Goal: Transaction & Acquisition: Purchase product/service

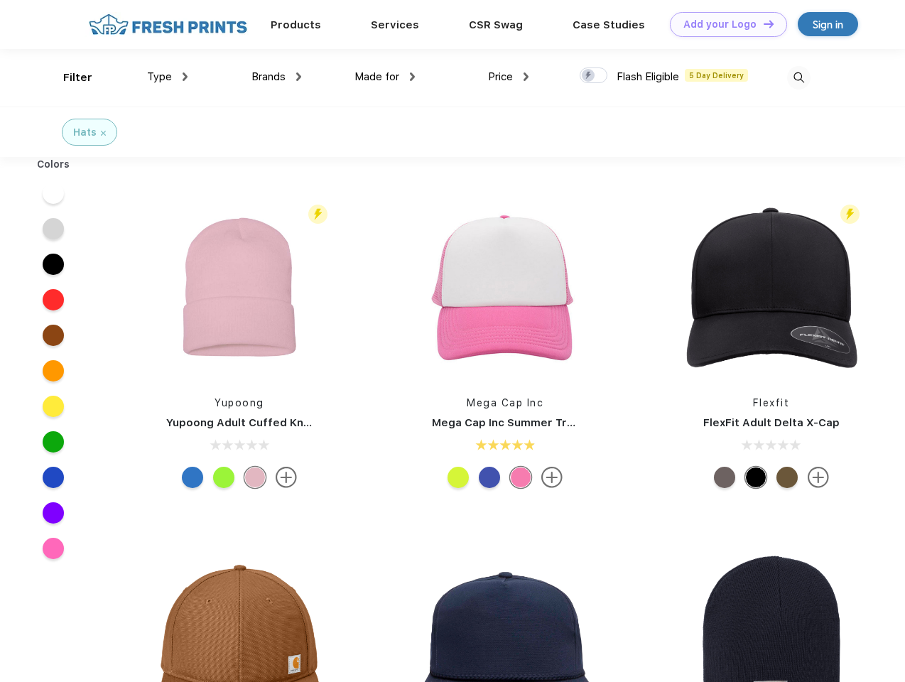
scroll to position [1, 0]
click at [724, 24] on link "Add your Logo Design Tool" at bounding box center [728, 24] width 117 height 25
click at [0, 0] on div "Design Tool" at bounding box center [0, 0] width 0 height 0
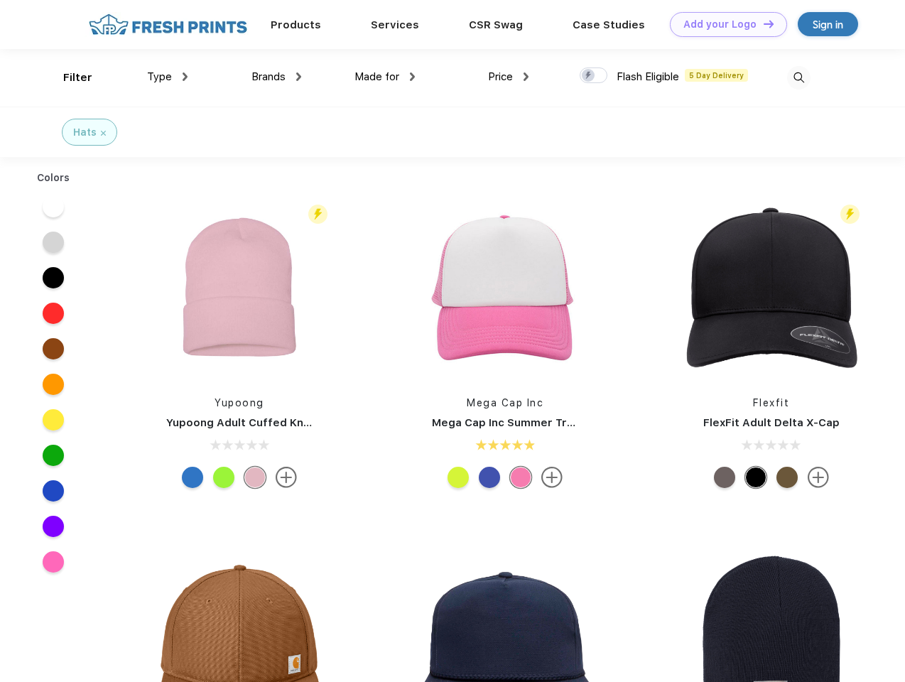
click at [763, 23] on link "Add your Logo Design Tool" at bounding box center [728, 24] width 117 height 25
click at [68, 77] on div "Filter" at bounding box center [77, 78] width 29 height 16
click at [168, 77] on span "Type" at bounding box center [159, 76] width 25 height 13
click at [276, 77] on span "Brands" at bounding box center [269, 76] width 34 height 13
click at [385, 77] on span "Made for" at bounding box center [377, 76] width 45 height 13
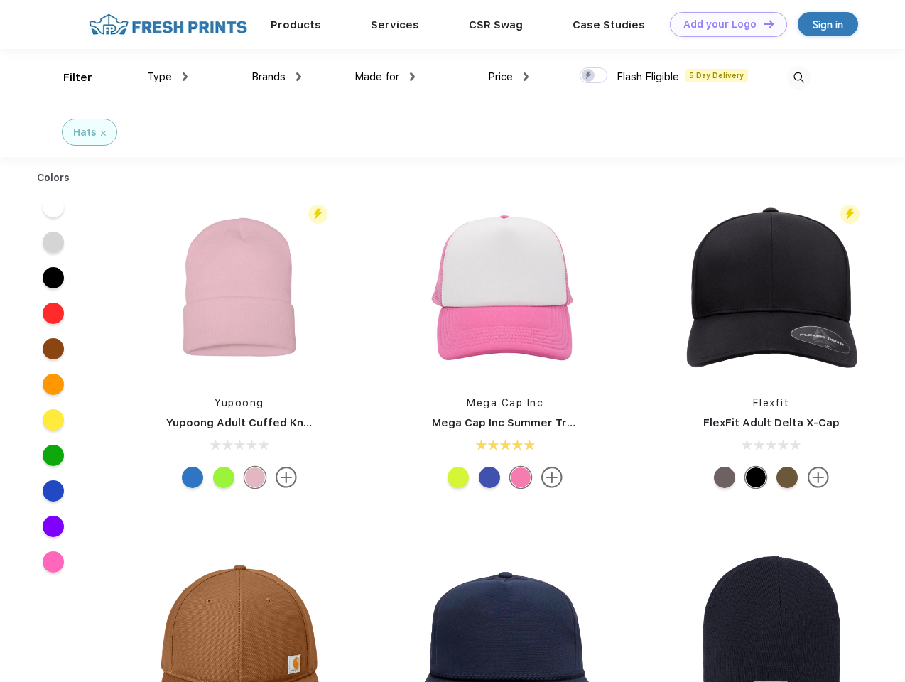
click at [509, 77] on span "Price" at bounding box center [500, 76] width 25 height 13
click at [594, 76] on div at bounding box center [594, 76] width 28 height 16
click at [589, 76] on input "checkbox" at bounding box center [584, 71] width 9 height 9
click at [799, 77] on img at bounding box center [798, 77] width 23 height 23
